Goal: Information Seeking & Learning: Learn about a topic

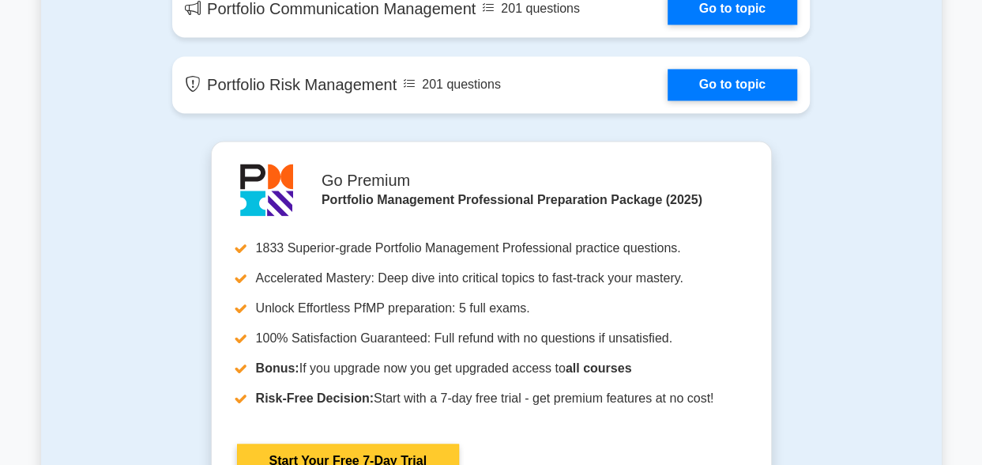
scroll to position [1580, 0]
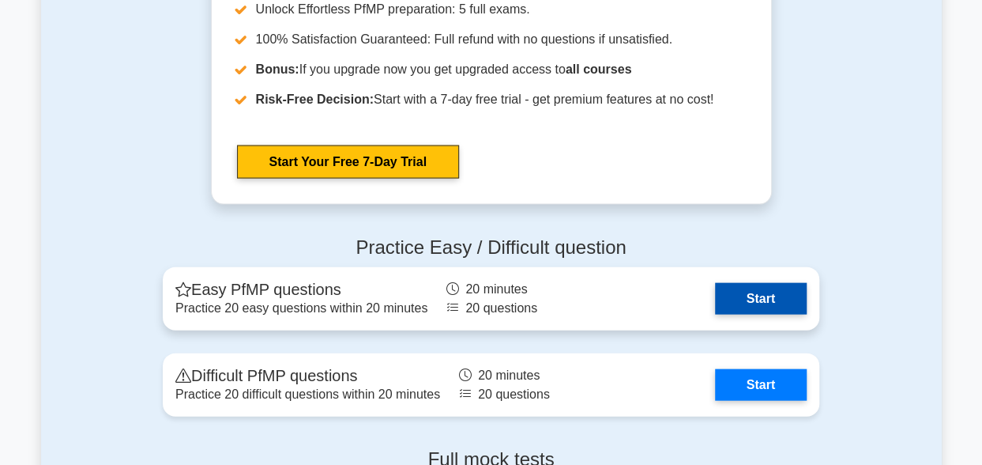
click at [782, 299] on link "Start" at bounding box center [761, 299] width 92 height 32
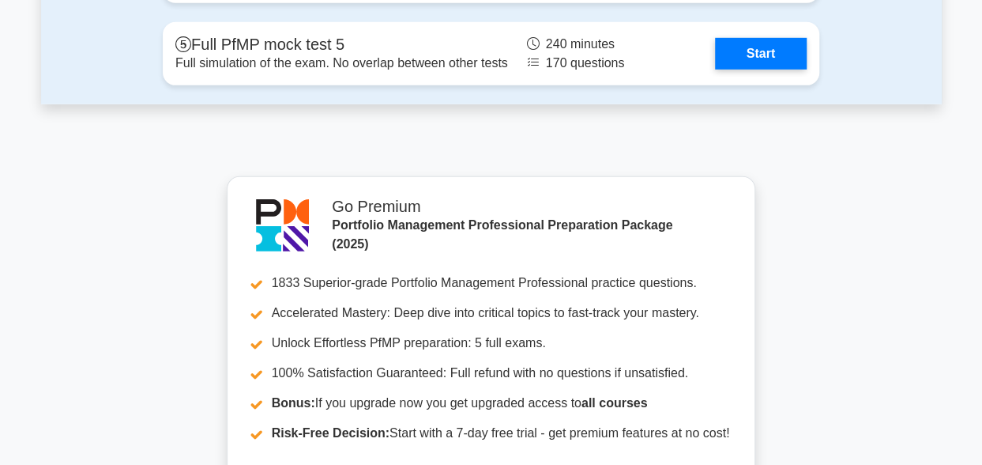
scroll to position [1976, 0]
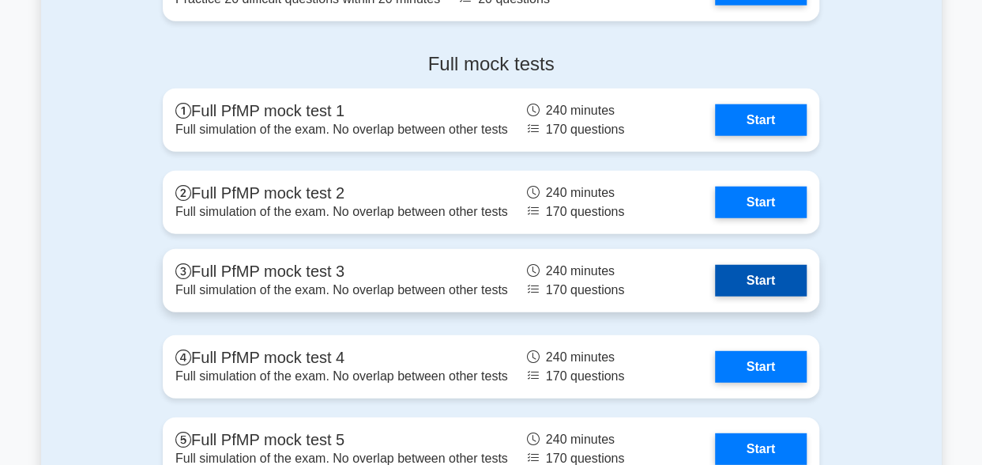
click at [715, 273] on link "Start" at bounding box center [761, 281] width 92 height 32
click at [715, 276] on link "Start" at bounding box center [761, 281] width 92 height 32
click at [715, 281] on link "Start" at bounding box center [761, 281] width 92 height 32
click at [763, 286] on link "Start" at bounding box center [761, 281] width 92 height 32
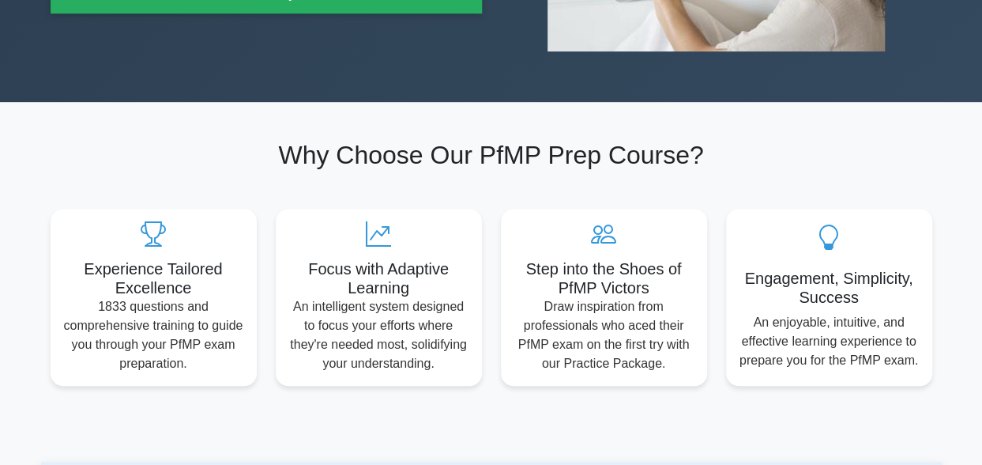
scroll to position [0, 0]
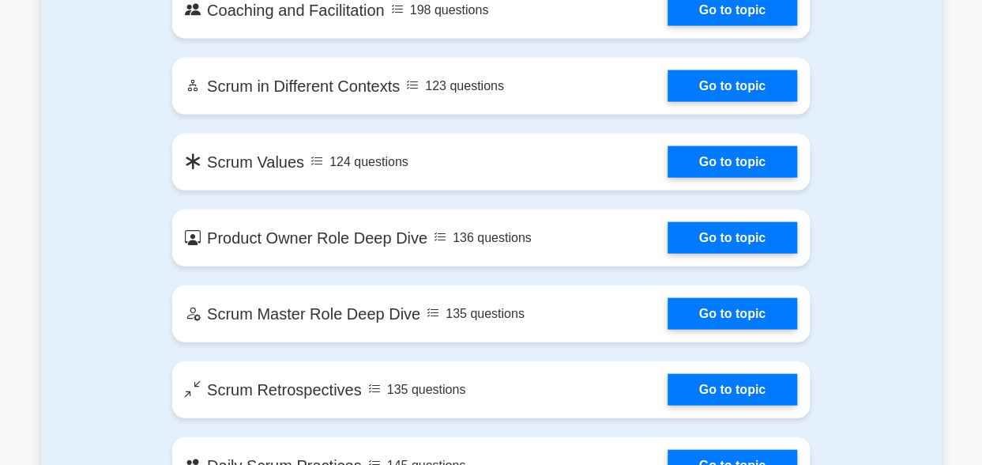
scroll to position [790, 0]
